Goal: Information Seeking & Learning: Learn about a topic

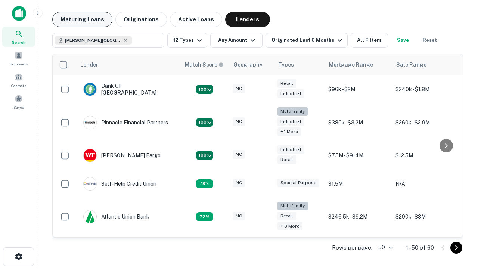
click at [82, 19] on button "Maturing Loans" at bounding box center [82, 19] width 60 height 15
